Goal: Check status: Check status

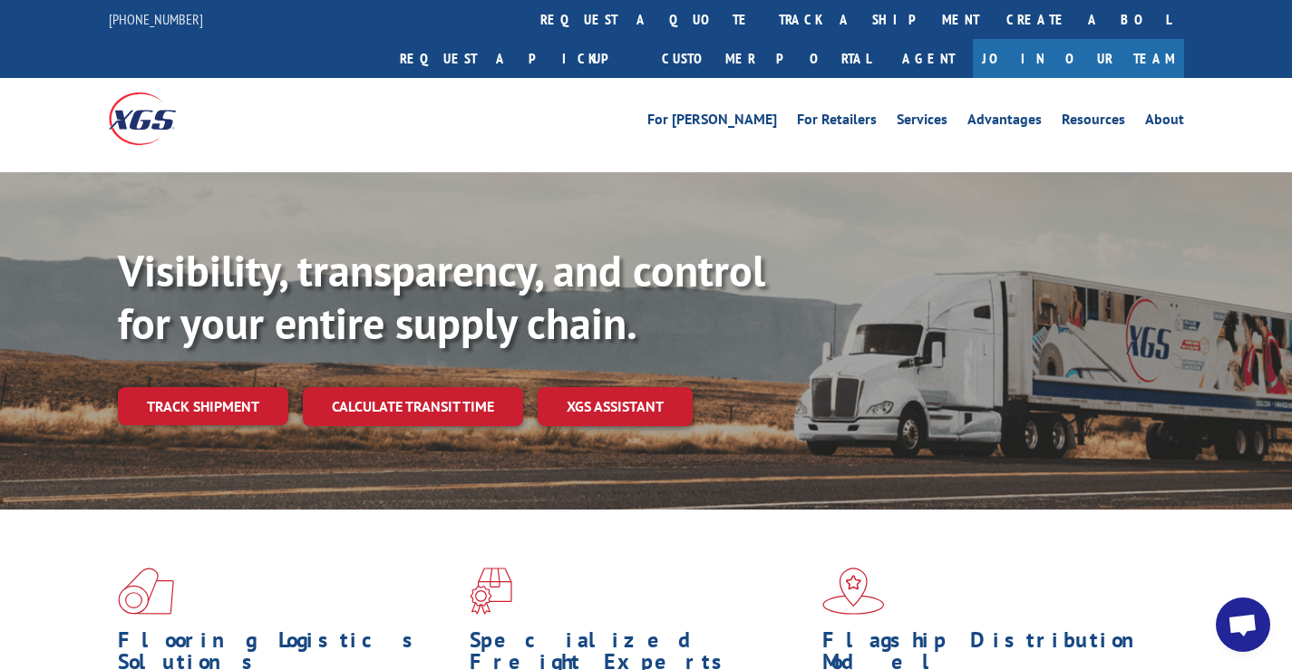
scroll to position [181, 0]
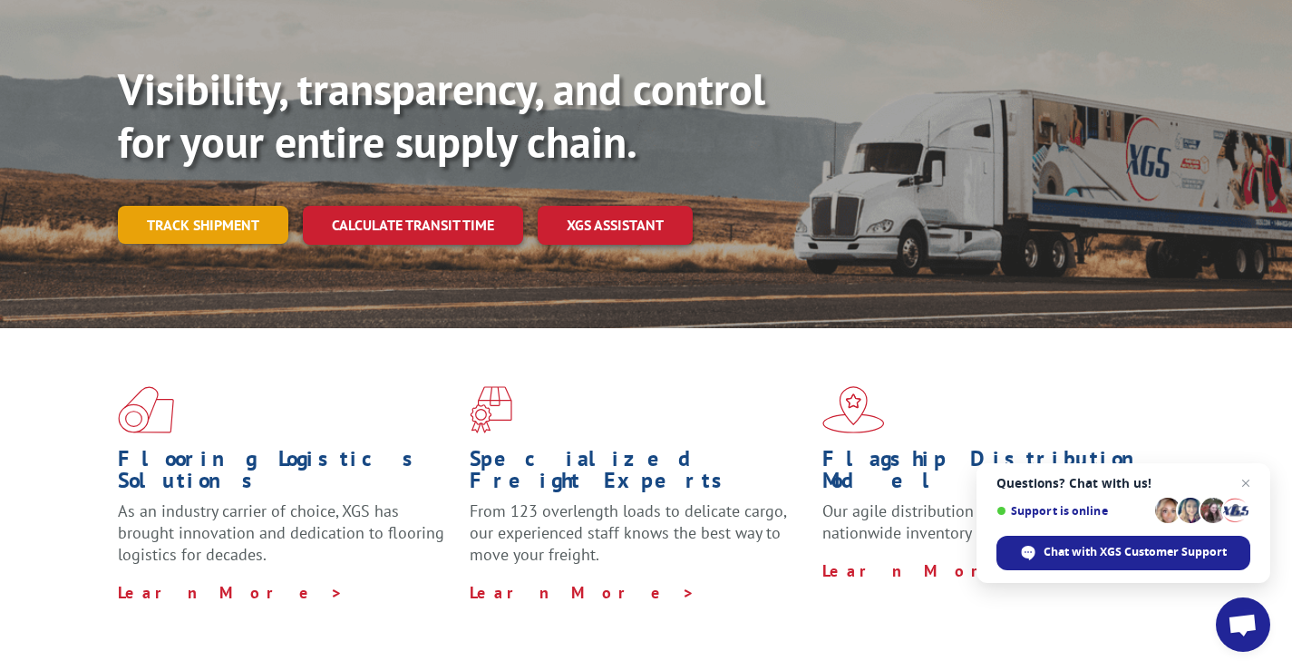
click at [162, 206] on link "Track shipment" at bounding box center [203, 225] width 170 height 38
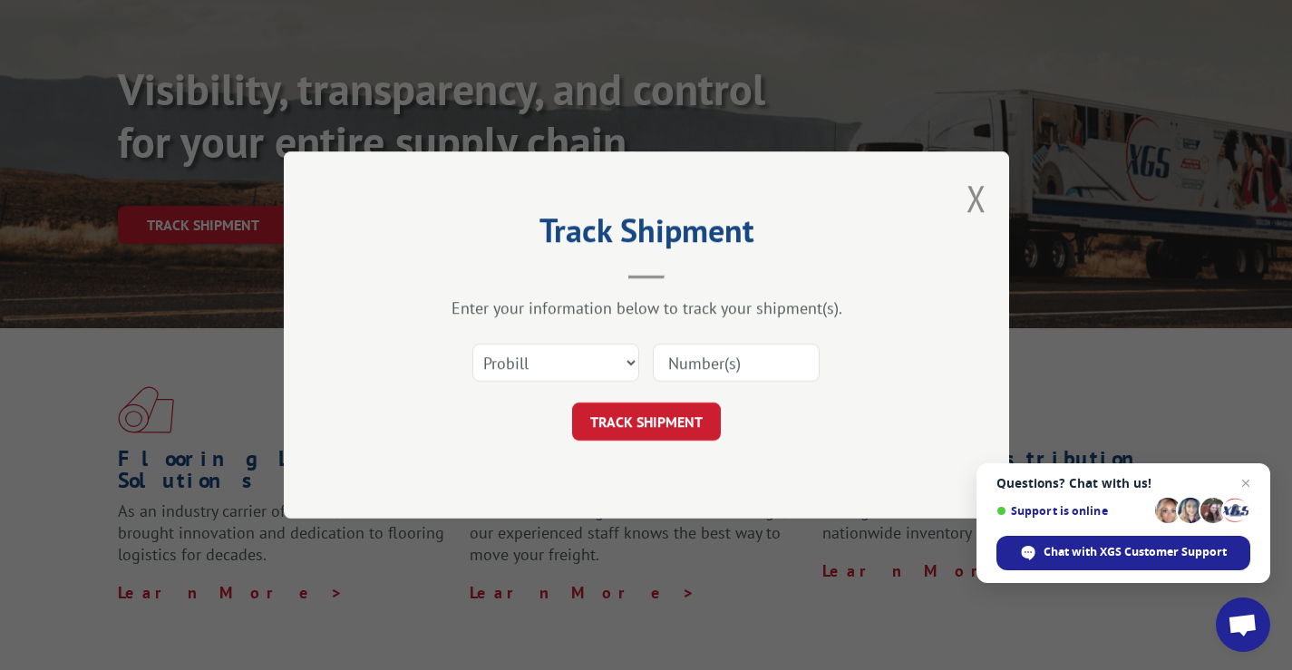
click at [708, 376] on input at bounding box center [736, 362] width 167 height 38
paste input "YK4EBND9Z9MYA4H"
type input "YK4EBND9Z9MYA4H"
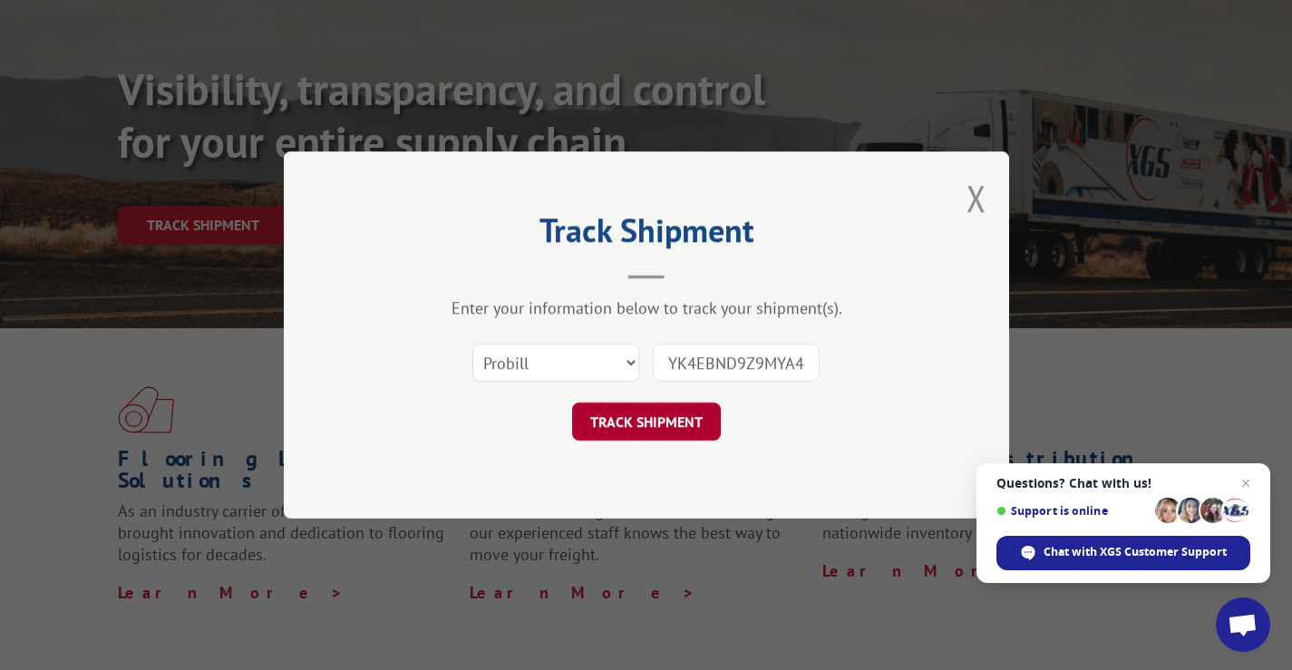
click at [644, 430] on button "TRACK SHIPMENT" at bounding box center [646, 421] width 149 height 38
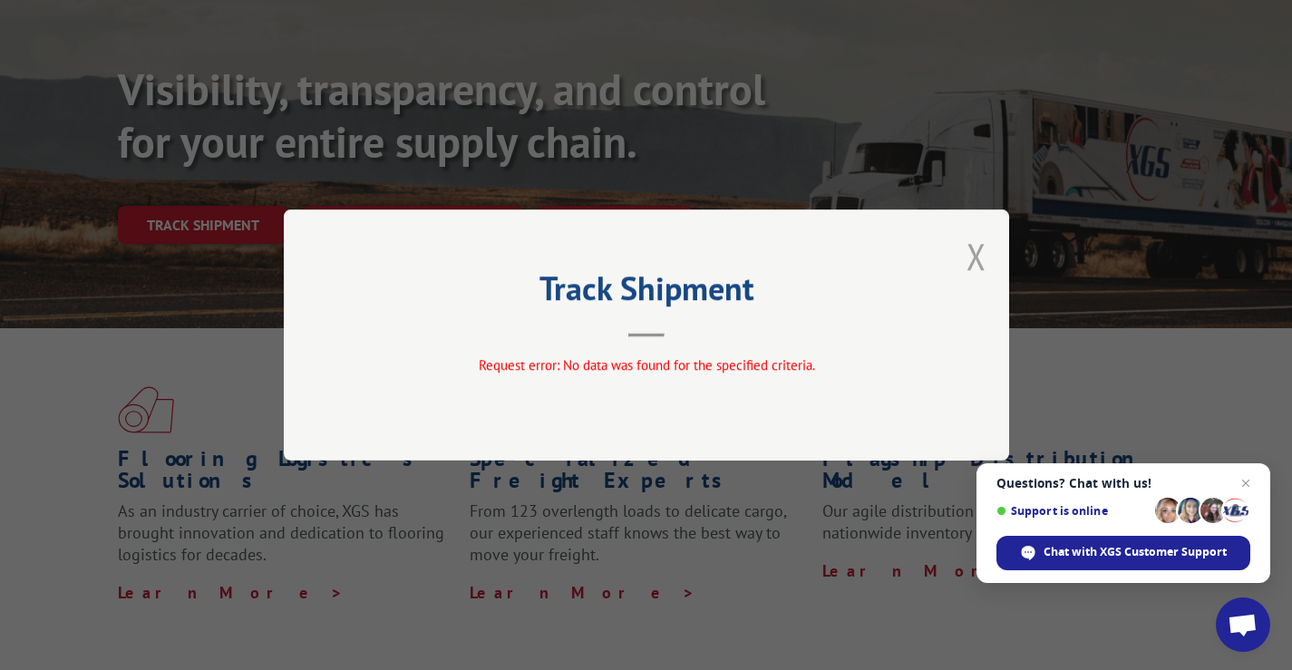
click at [976, 266] on button "Close modal" at bounding box center [976, 256] width 20 height 48
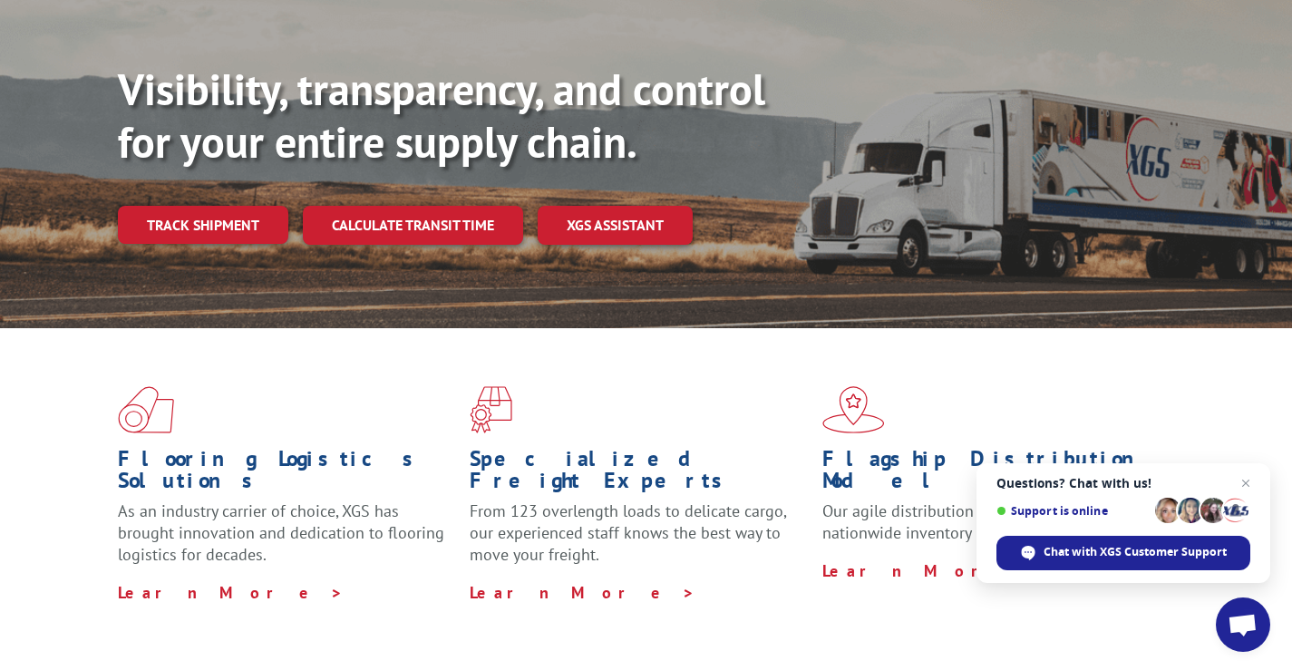
click at [215, 206] on link "Track shipment" at bounding box center [203, 225] width 170 height 38
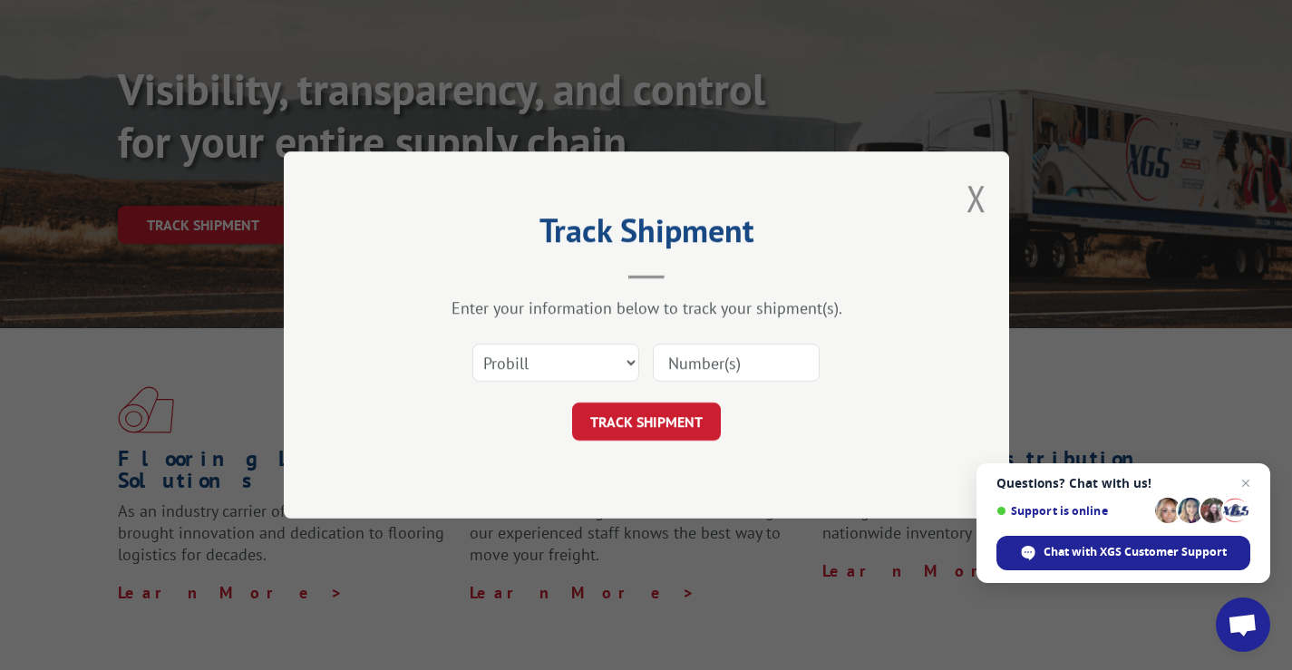
click at [736, 358] on input at bounding box center [736, 362] width 167 height 38
paste input "525980952"
type input "525980952"
click at [687, 414] on button "TRACK SHIPMENT" at bounding box center [646, 421] width 149 height 38
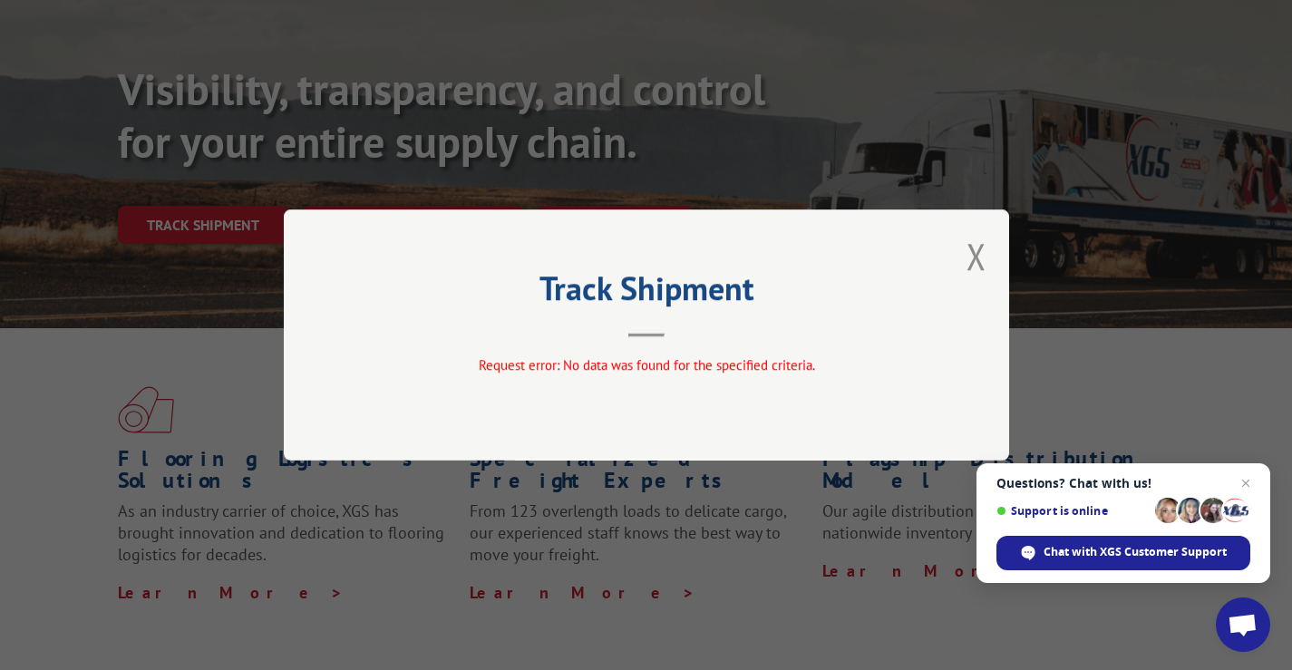
click at [649, 341] on div "Track Shipment Request error: No data was found for the specified criteria." at bounding box center [646, 334] width 725 height 251
click at [972, 248] on button "Close modal" at bounding box center [976, 256] width 20 height 48
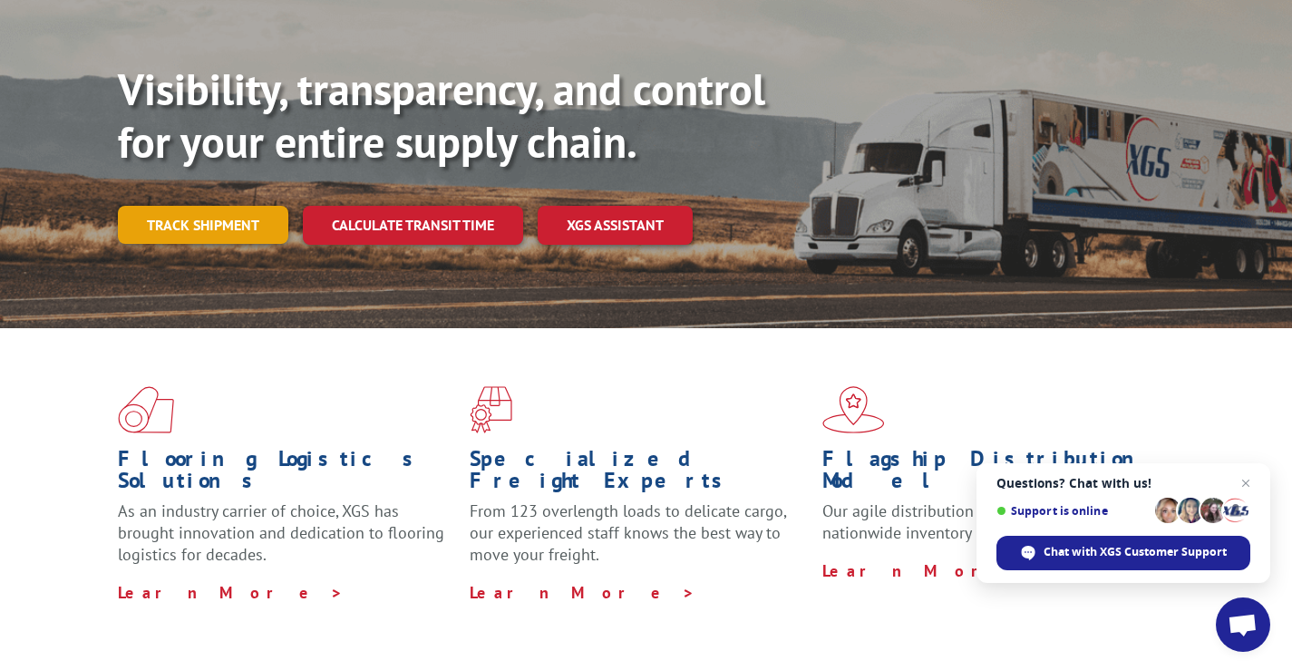
click at [158, 206] on link "Track shipment" at bounding box center [203, 225] width 170 height 38
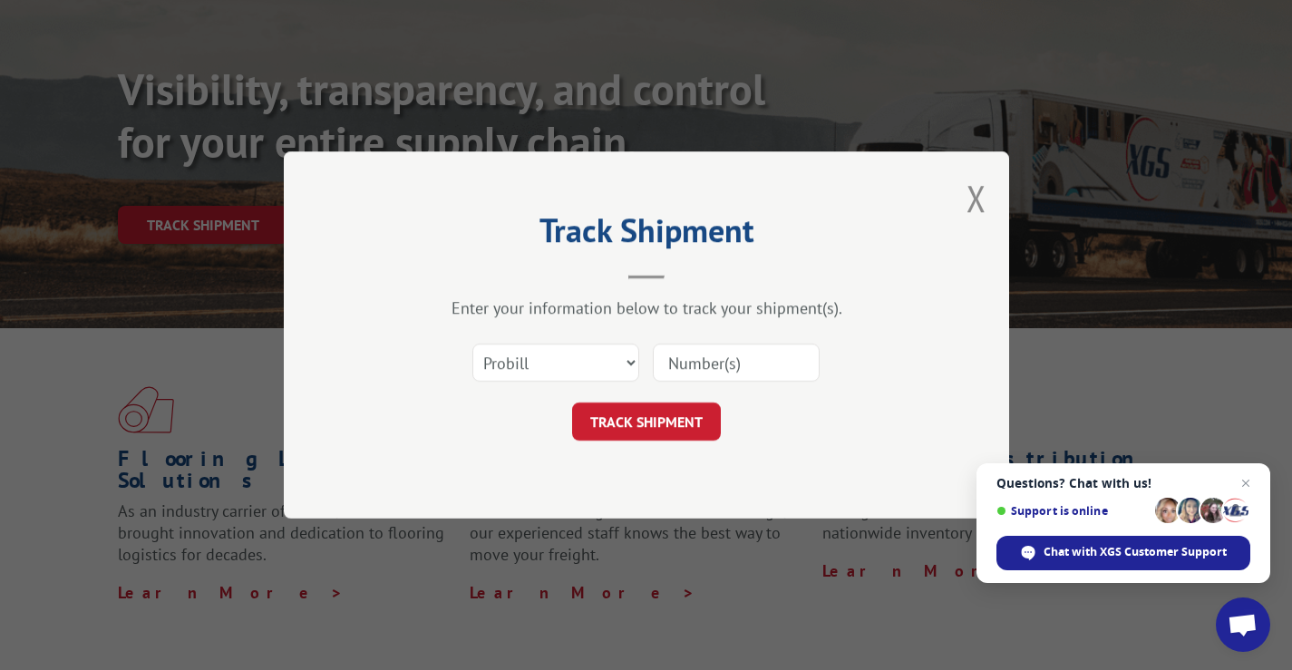
click at [710, 372] on input at bounding box center [736, 362] width 167 height 38
paste input "14507138"
type input "14507138"
click at [682, 415] on button "TRACK SHIPMENT" at bounding box center [646, 421] width 149 height 38
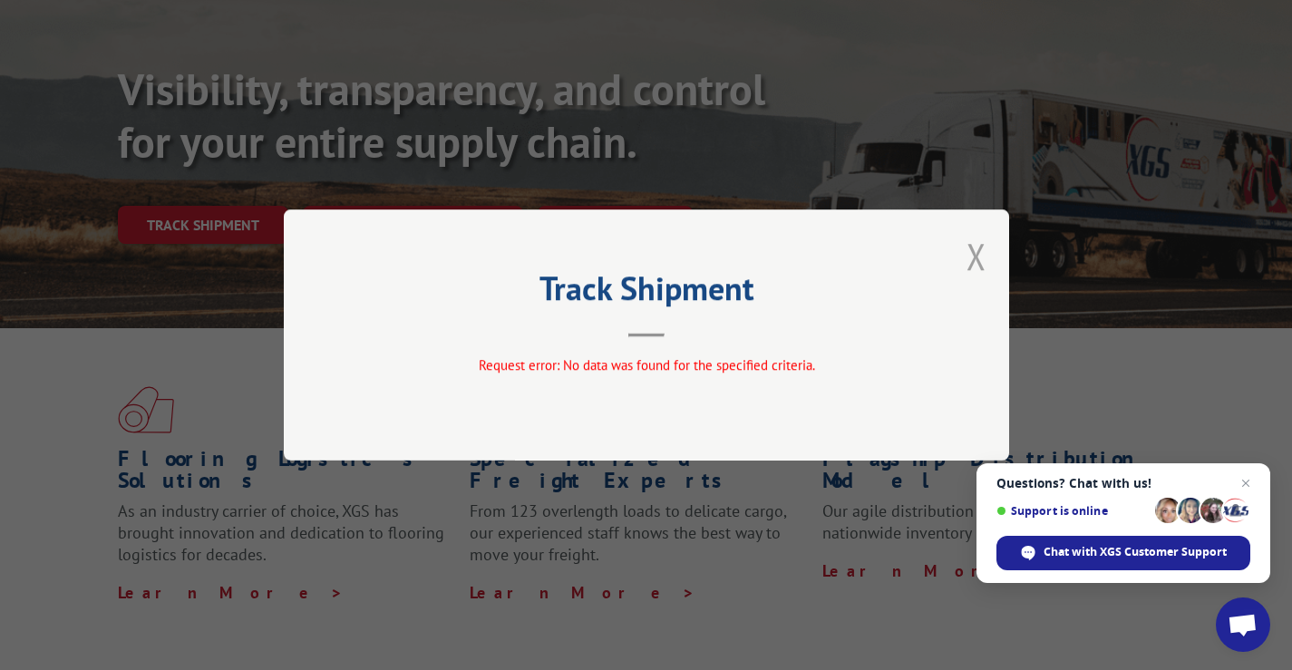
click at [981, 257] on button "Close modal" at bounding box center [976, 256] width 20 height 48
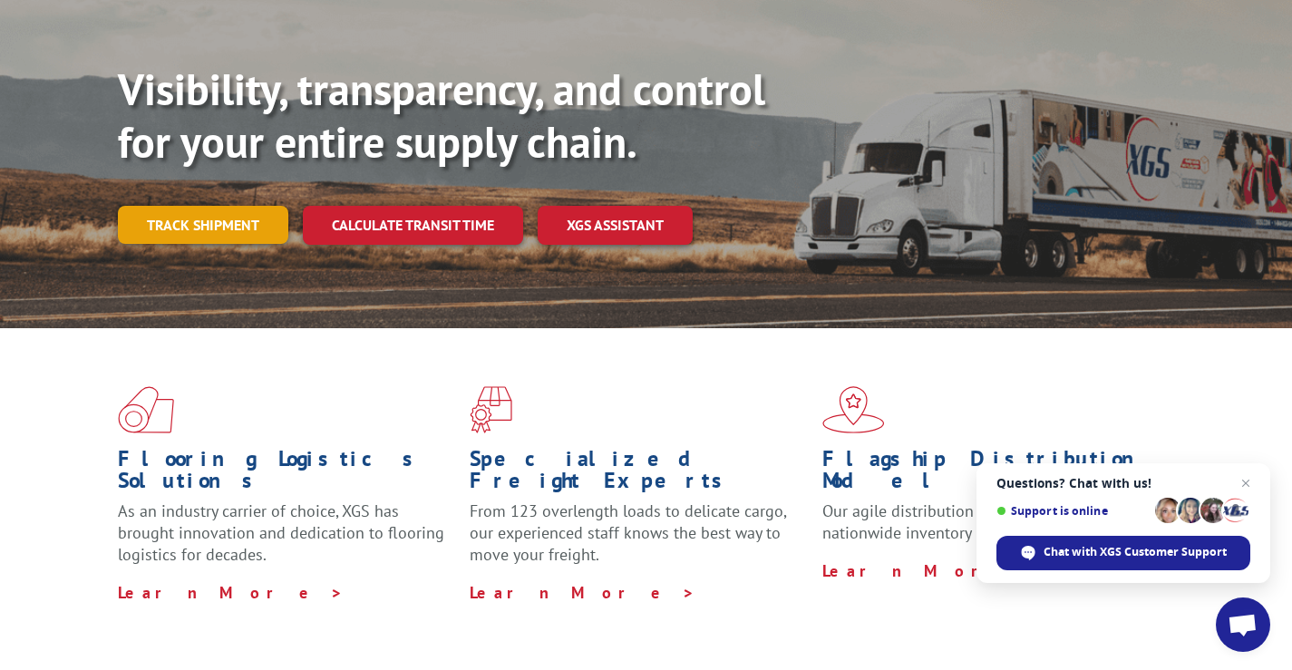
click at [212, 206] on link "Track shipment" at bounding box center [203, 225] width 170 height 38
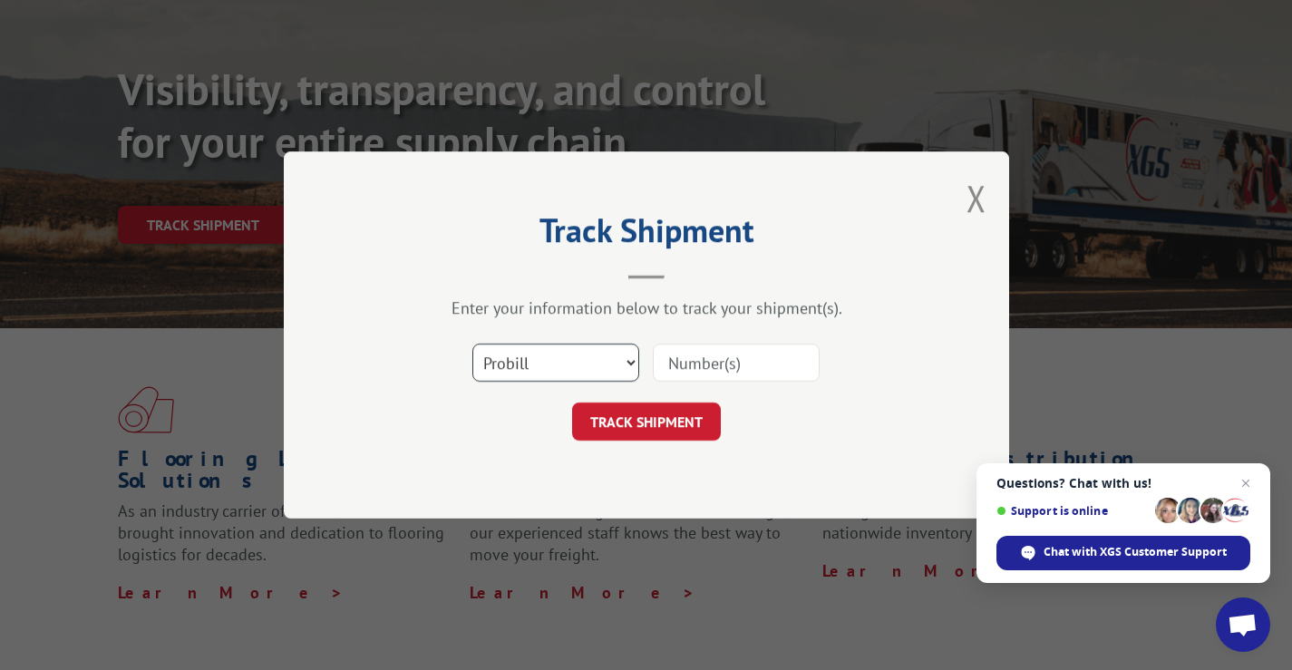
click at [594, 353] on select "Select category... Probill BOL PO" at bounding box center [555, 362] width 167 height 38
click at [472, 343] on select "Select category... Probill BOL PO" at bounding box center [555, 362] width 167 height 38
click at [766, 360] on input at bounding box center [736, 362] width 167 height 38
click at [600, 361] on select "Select category... Probill BOL PO" at bounding box center [555, 362] width 167 height 38
click at [472, 343] on select "Select category... Probill BOL PO" at bounding box center [555, 362] width 167 height 38
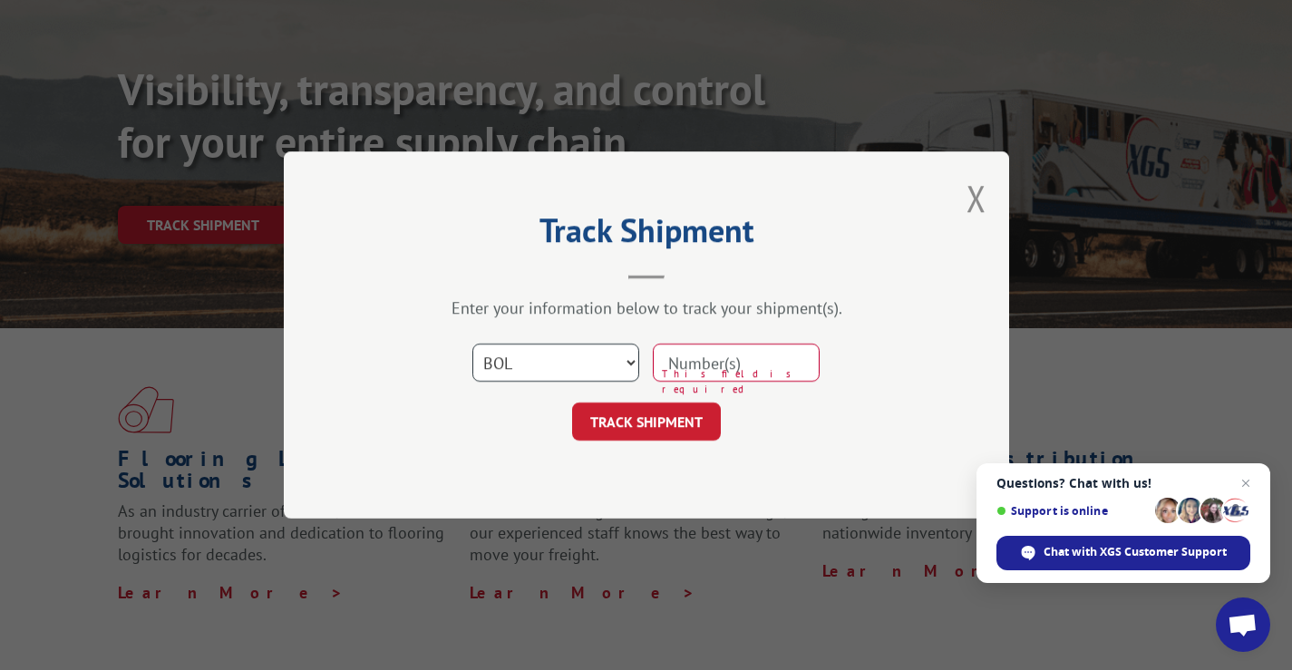
click at [557, 370] on select "Select category... Probill BOL PO" at bounding box center [555, 362] width 167 height 38
select select "po"
click at [472, 343] on select "Select category... Probill BOL PO" at bounding box center [555, 362] width 167 height 38
click at [725, 368] on input at bounding box center [736, 362] width 167 height 38
paste input "PO00081579"
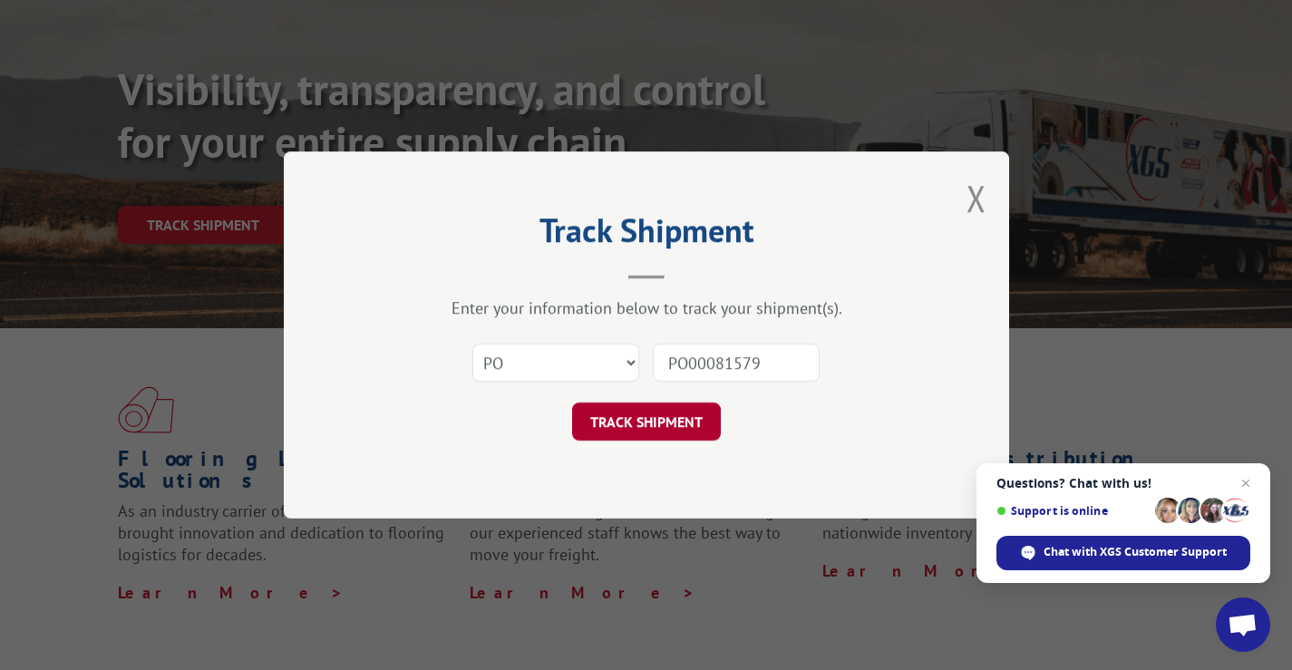
type input "PO00081579"
click at [663, 420] on button "TRACK SHIPMENT" at bounding box center [646, 421] width 149 height 38
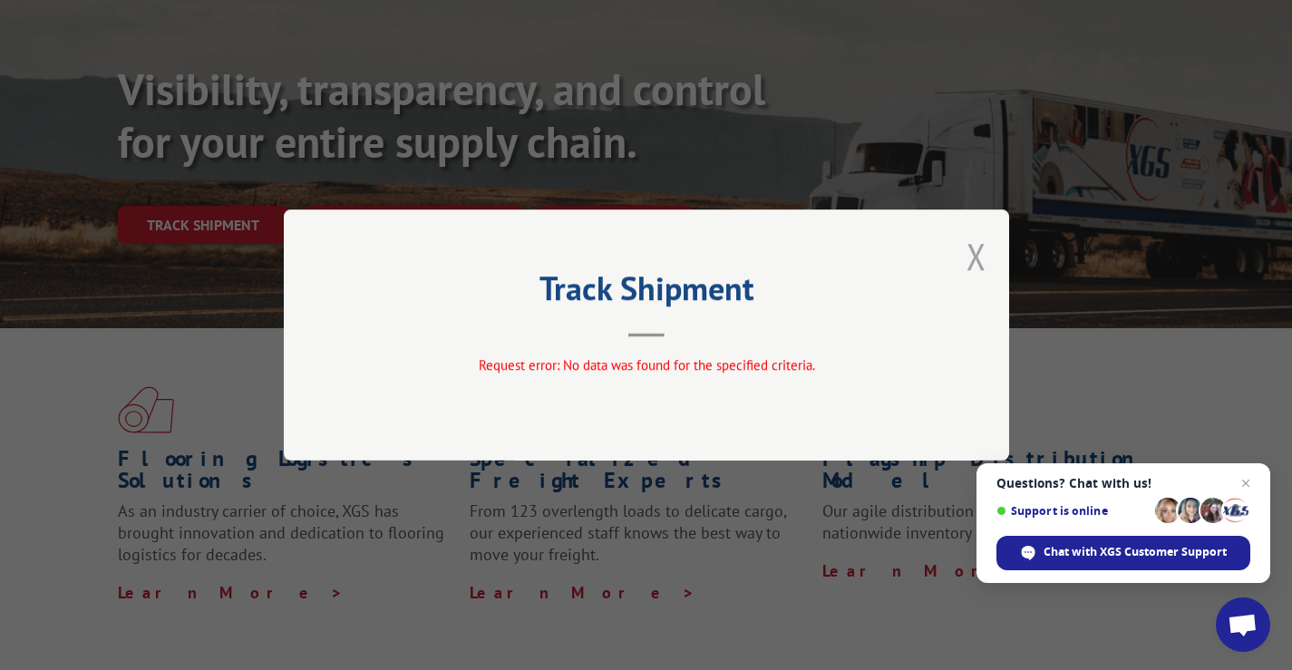
click at [973, 251] on button "Close modal" at bounding box center [976, 256] width 20 height 48
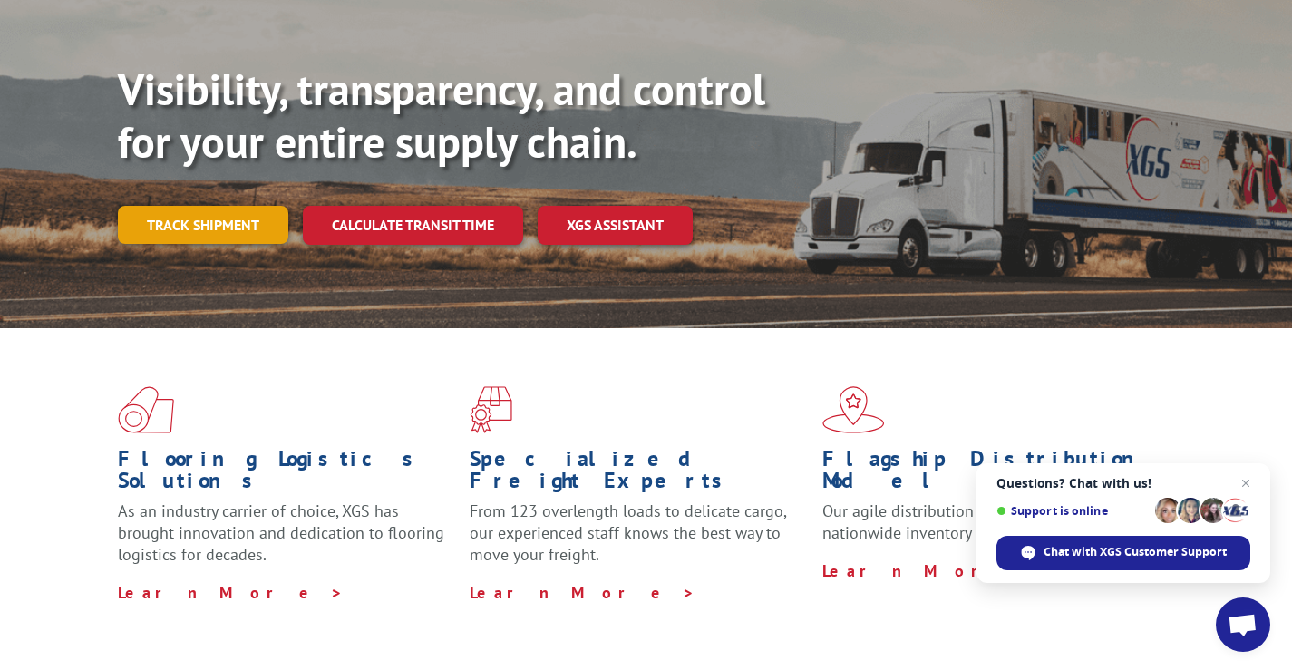
click at [189, 206] on link "Track shipment" at bounding box center [203, 225] width 170 height 38
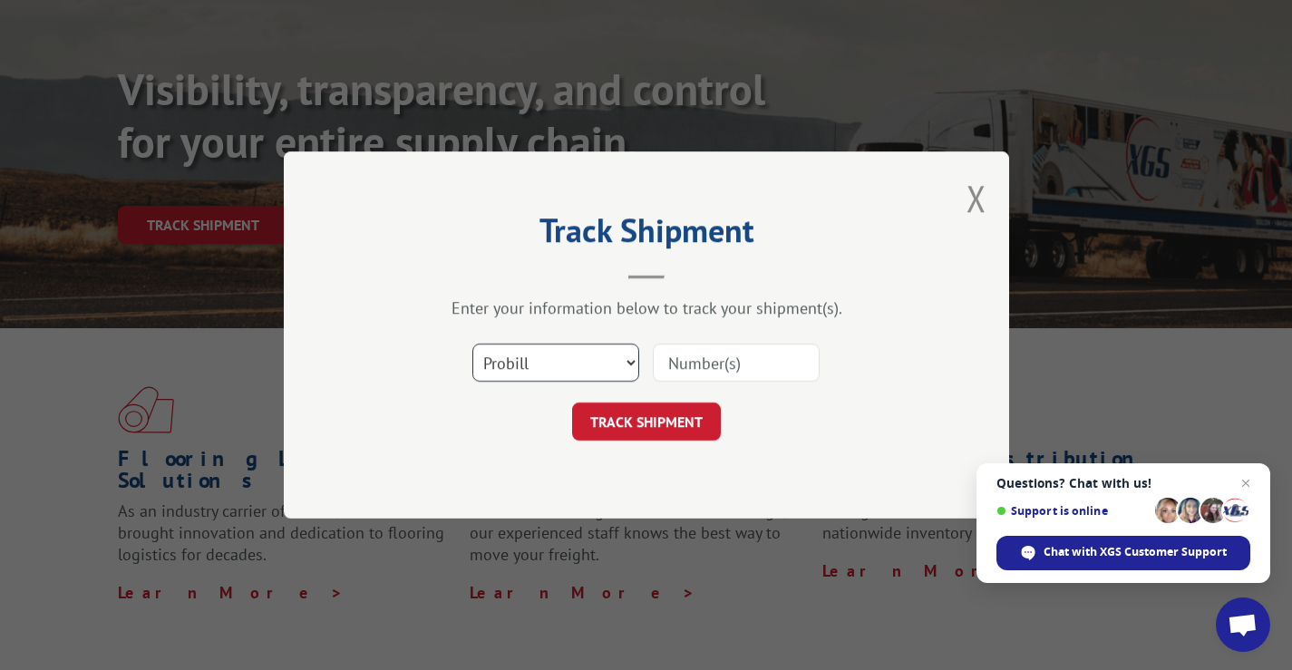
click at [545, 345] on select "Select category... Probill BOL PO" at bounding box center [555, 362] width 167 height 38
select select "po"
click at [472, 343] on select "Select category... Probill BOL PO" at bounding box center [555, 362] width 167 height 38
click at [730, 371] on input at bounding box center [736, 362] width 167 height 38
type input "01167"
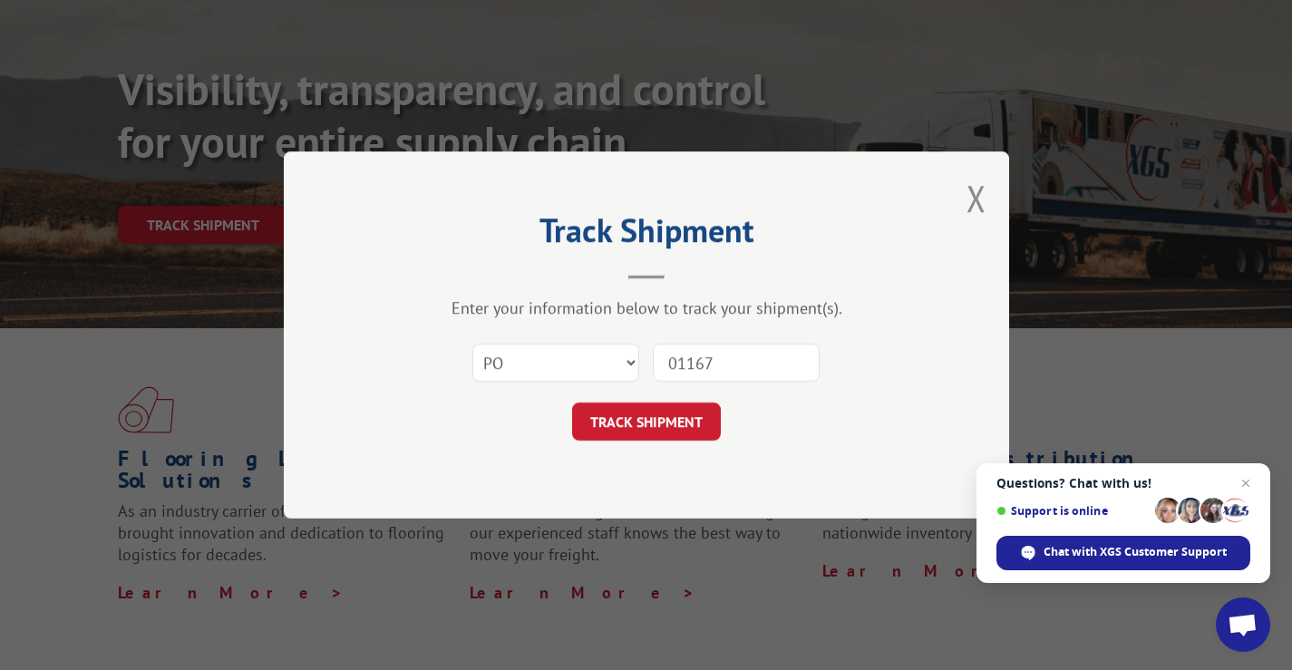
click button "TRACK SHIPMENT" at bounding box center [646, 421] width 149 height 38
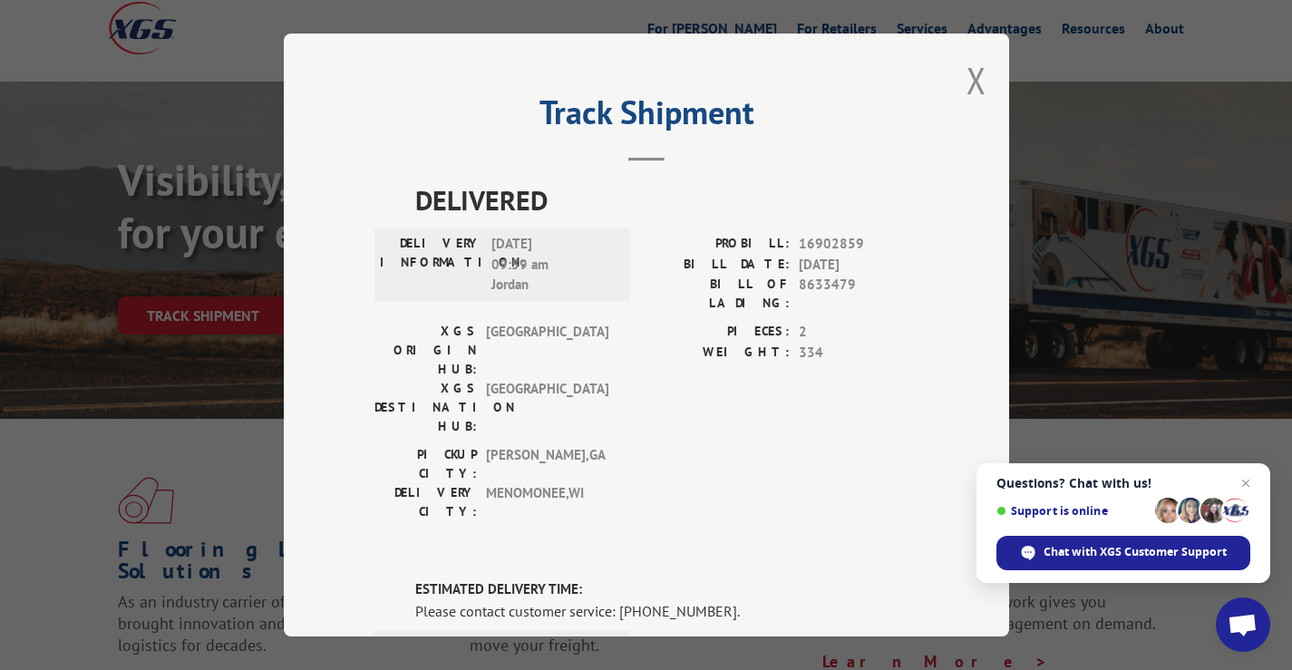
click at [241, 321] on div "Track Shipment DELIVERED DELIVERY INFORMATION: [DATE] 09:59 am Jordan PROBILL: …" at bounding box center [646, 335] width 1292 height 670
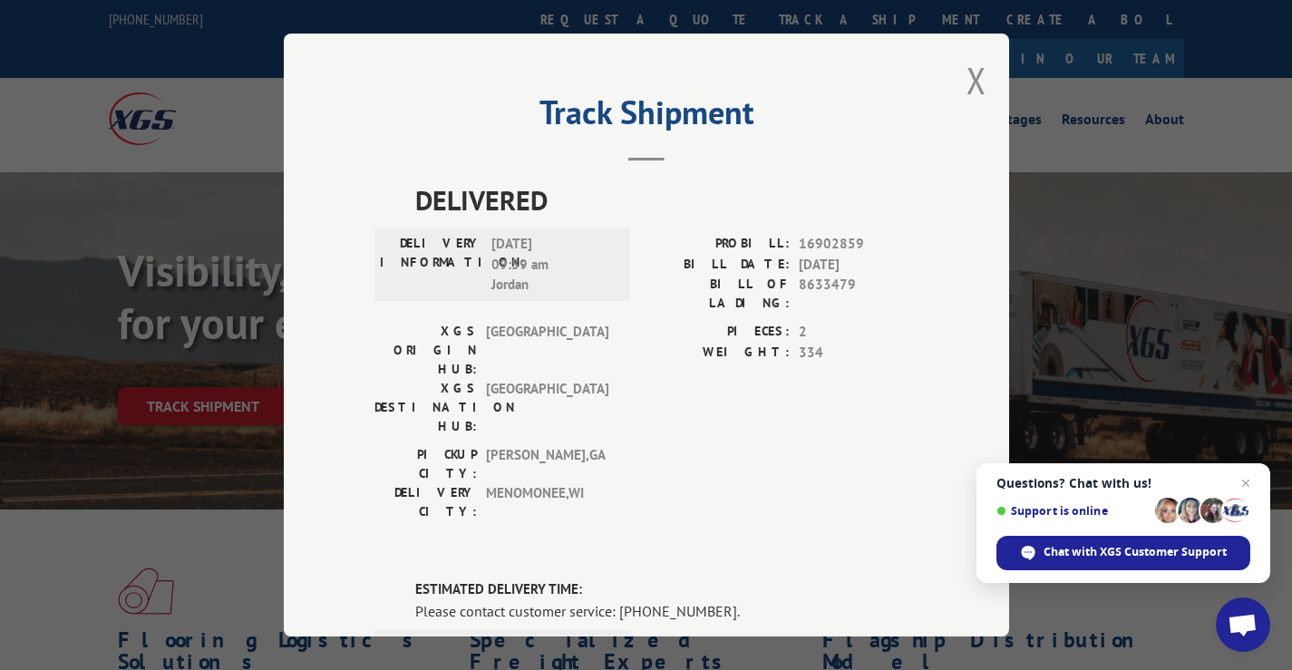
click at [985, 85] on div "Track Shipment DELIVERED DELIVERY INFORMATION: [DATE] 09:59 am Jordan PROBILL: …" at bounding box center [646, 335] width 725 height 603
click at [968, 82] on button "Close modal" at bounding box center [976, 80] width 20 height 48
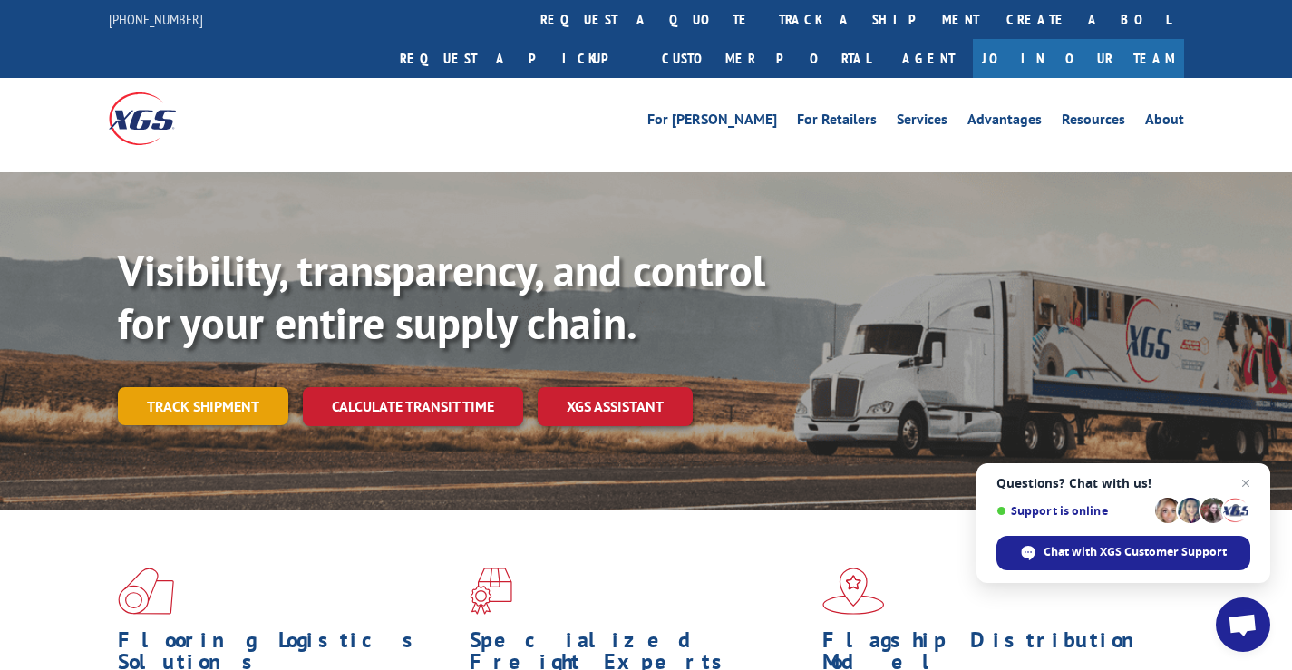
click at [170, 387] on link "Track shipment" at bounding box center [203, 406] width 170 height 38
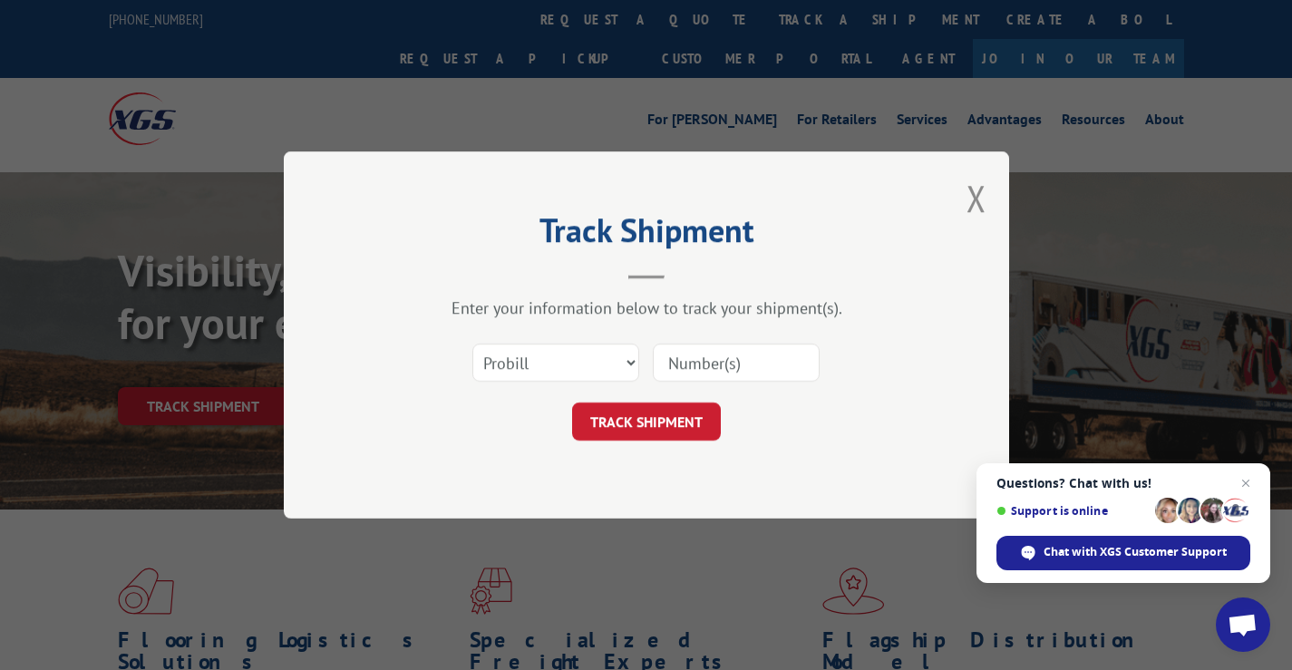
click at [202, 372] on div "Track Shipment Enter your information below to track your shipment(s). Select c…" at bounding box center [646, 335] width 1292 height 670
click at [544, 352] on select "Select category... Probill BOL PO" at bounding box center [555, 362] width 167 height 38
select select "bol"
click at [472, 343] on select "Select category... Probill BOL PO" at bounding box center [555, 362] width 167 height 38
click at [714, 356] on input at bounding box center [736, 362] width 167 height 38
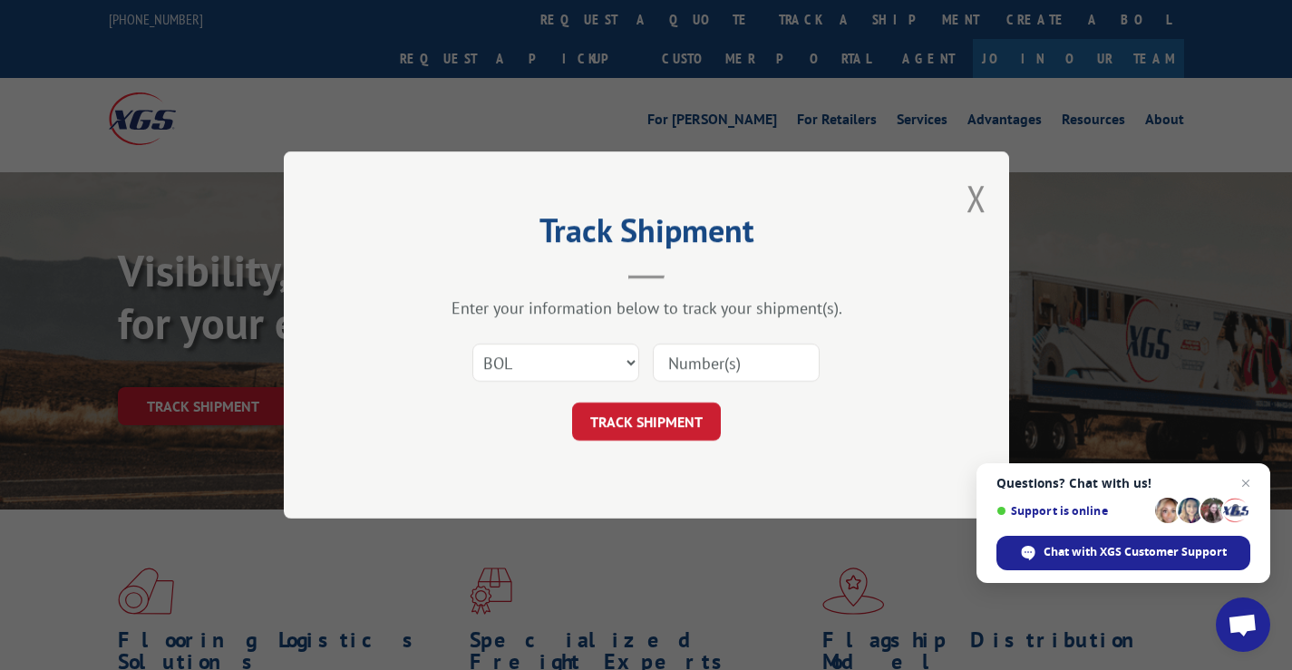
paste input "525980952"
type input "525980952"
click at [682, 411] on button "TRACK SHIPMENT" at bounding box center [646, 421] width 149 height 38
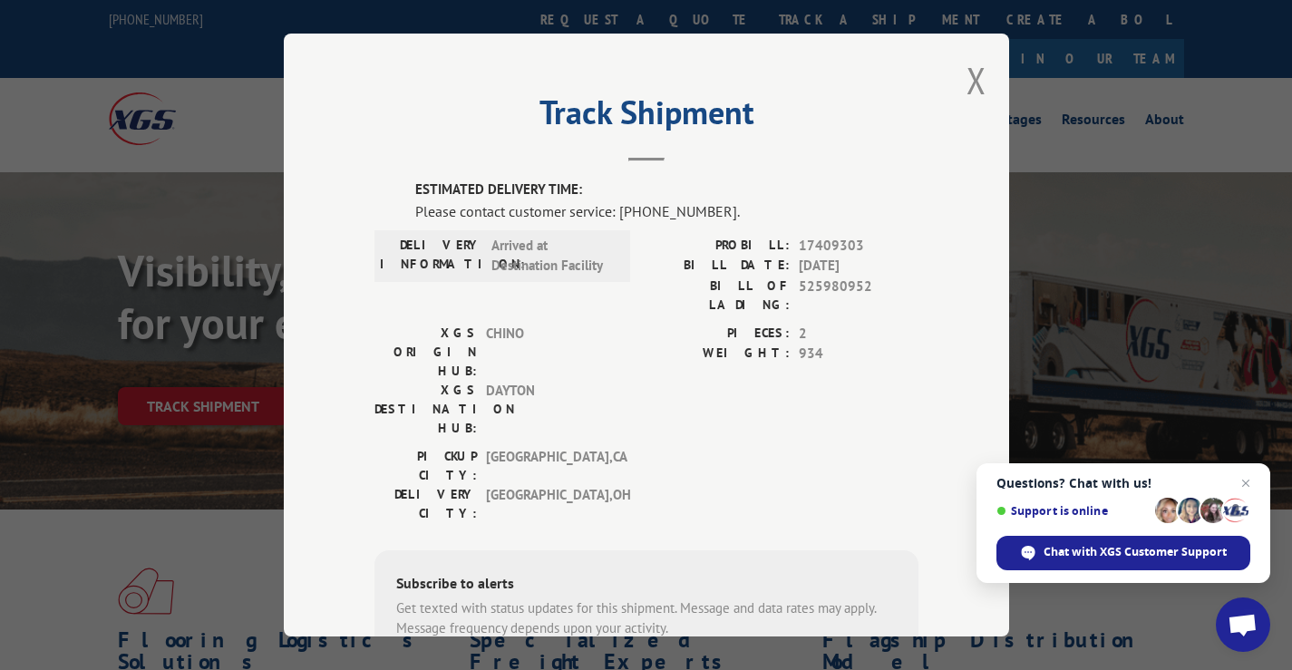
click at [657, 447] on div "PICKUP CITY: [GEOGRAPHIC_DATA] , [GEOGRAPHIC_DATA] DELIVERY CITY: [GEOGRAPHIC_D…" at bounding box center [646, 489] width 544 height 85
click at [590, 180] on label "ESTIMATED DELIVERY TIME:" at bounding box center [666, 189] width 503 height 21
click at [588, 196] on label "ESTIMATED DELIVERY TIME:" at bounding box center [666, 189] width 503 height 21
